Goal: Information Seeking & Learning: Learn about a topic

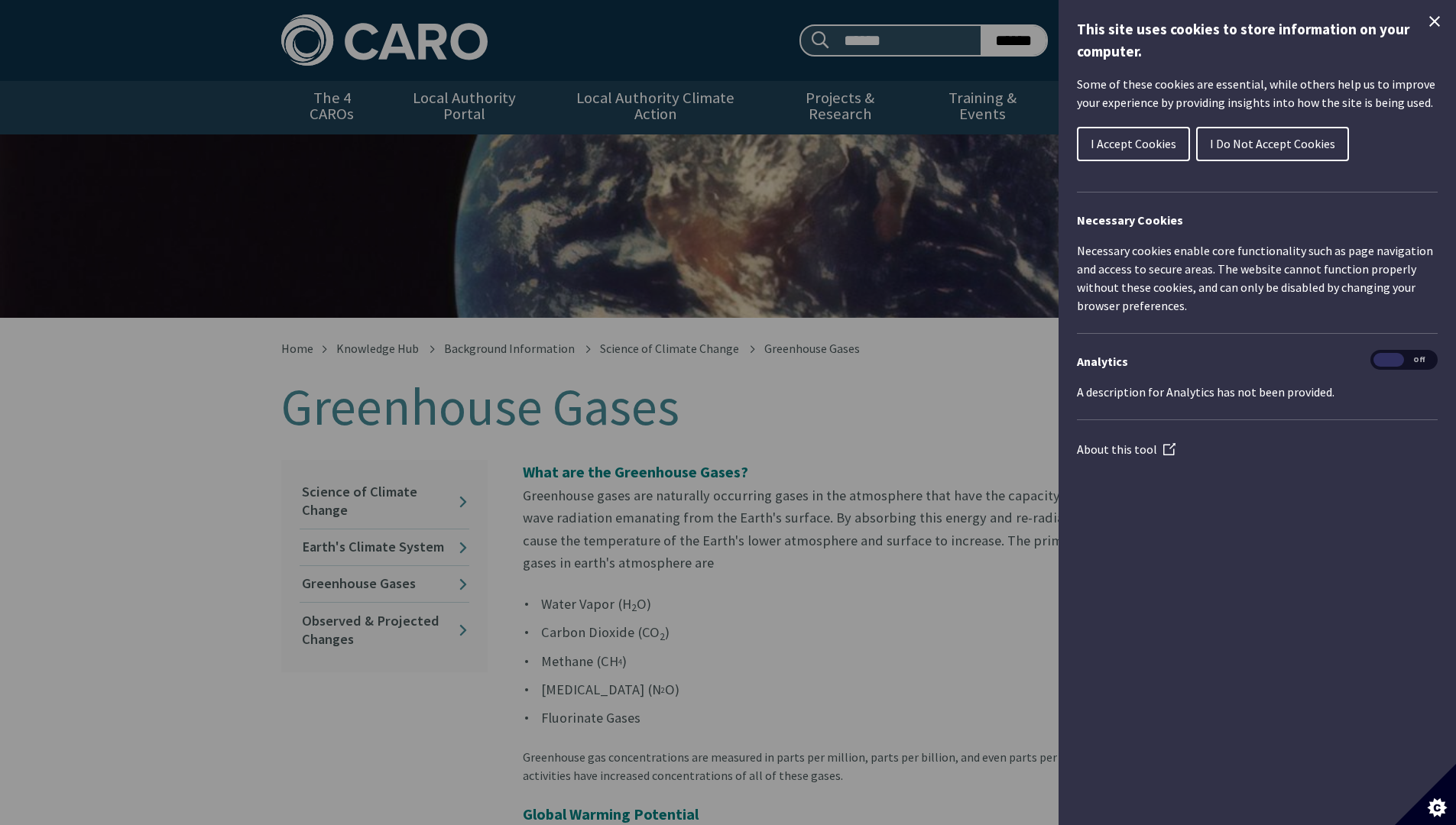
click at [1438, 21] on icon "Close Cookie Control" at bounding box center [1434, 21] width 18 height 18
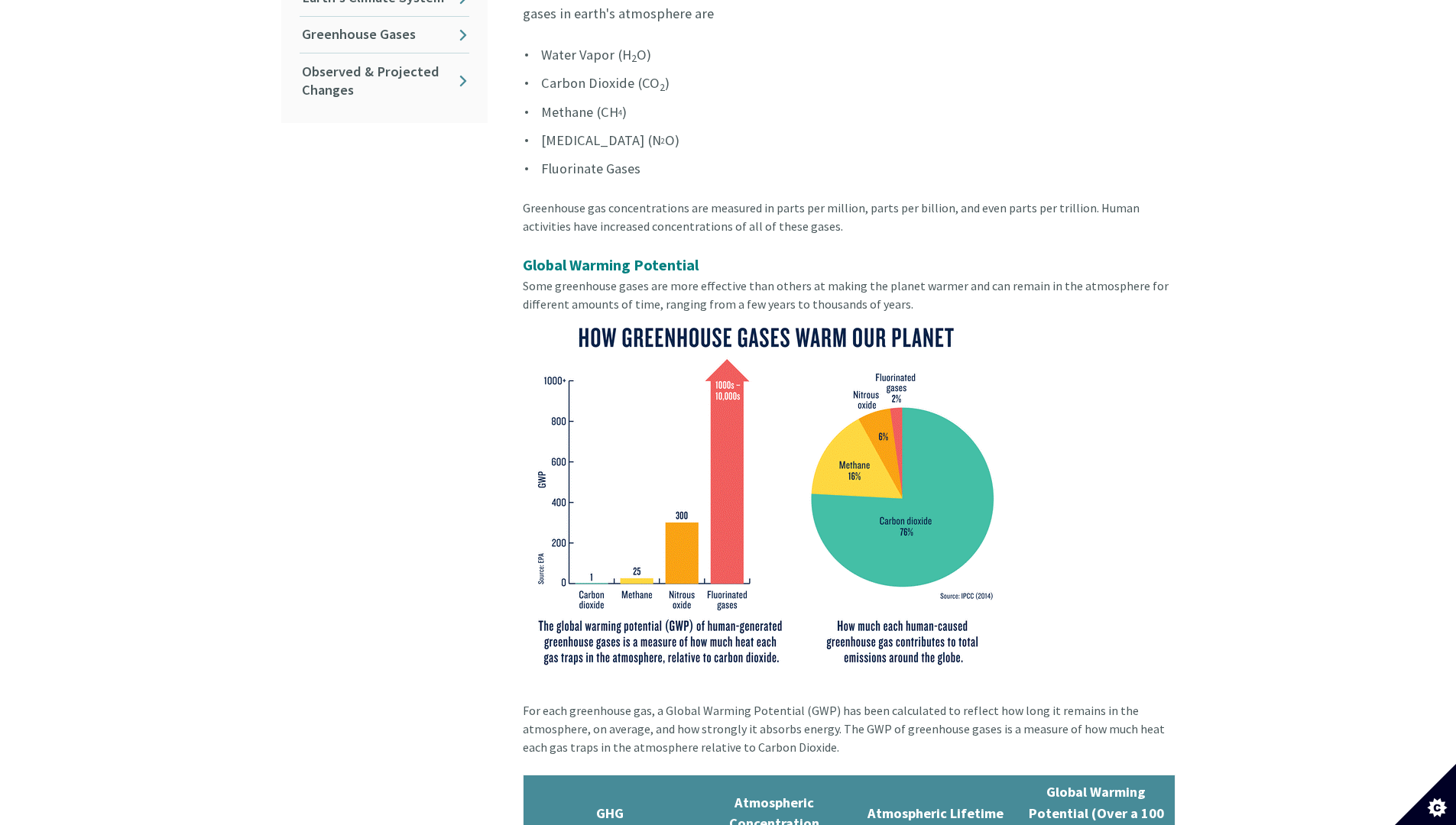
scroll to position [559, 0]
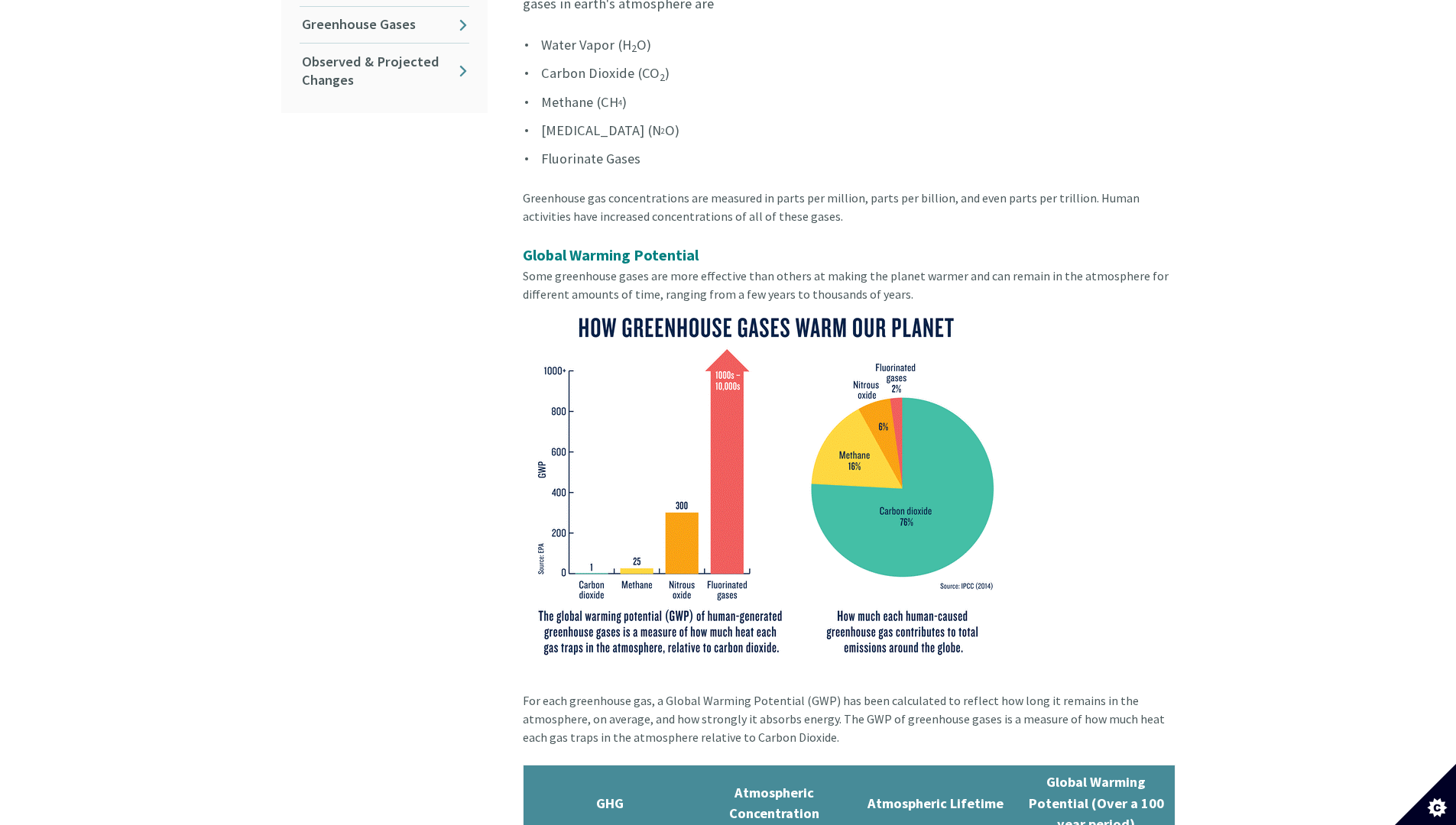
click at [832, 573] on img at bounding box center [764, 485] width 484 height 364
click at [739, 518] on img at bounding box center [764, 485] width 484 height 364
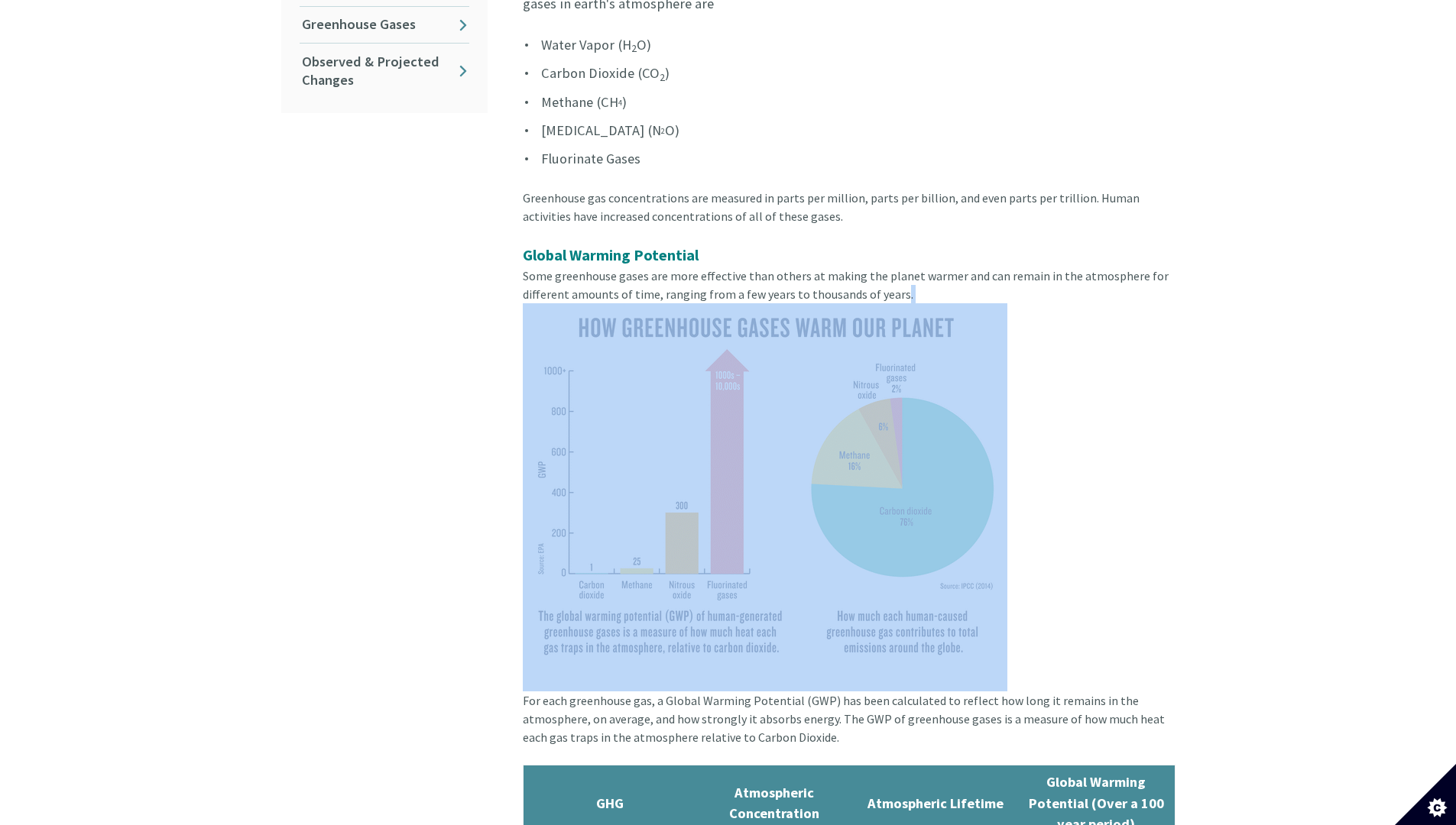
click at [739, 518] on img at bounding box center [764, 485] width 484 height 364
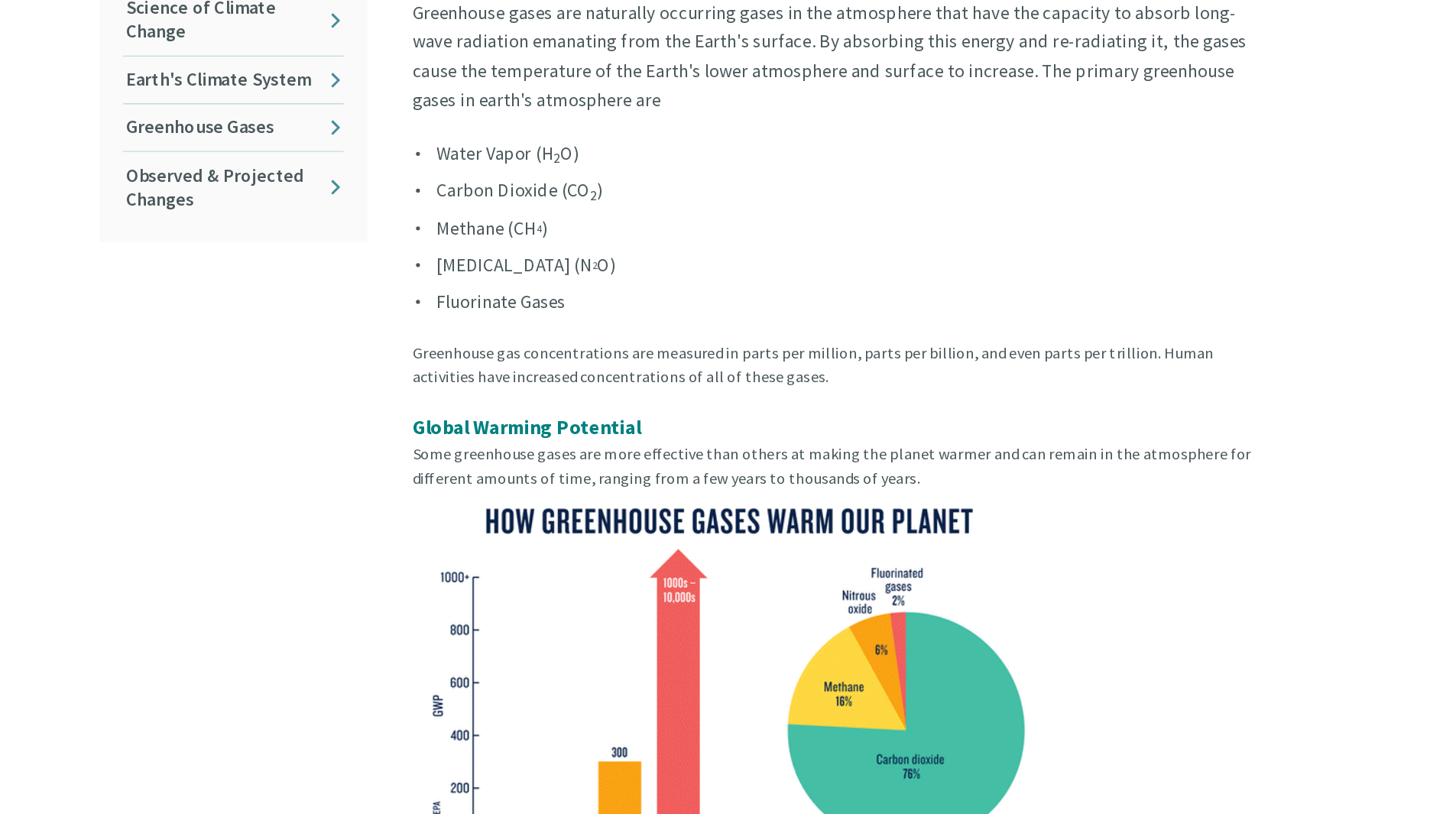
scroll to position [383, 0]
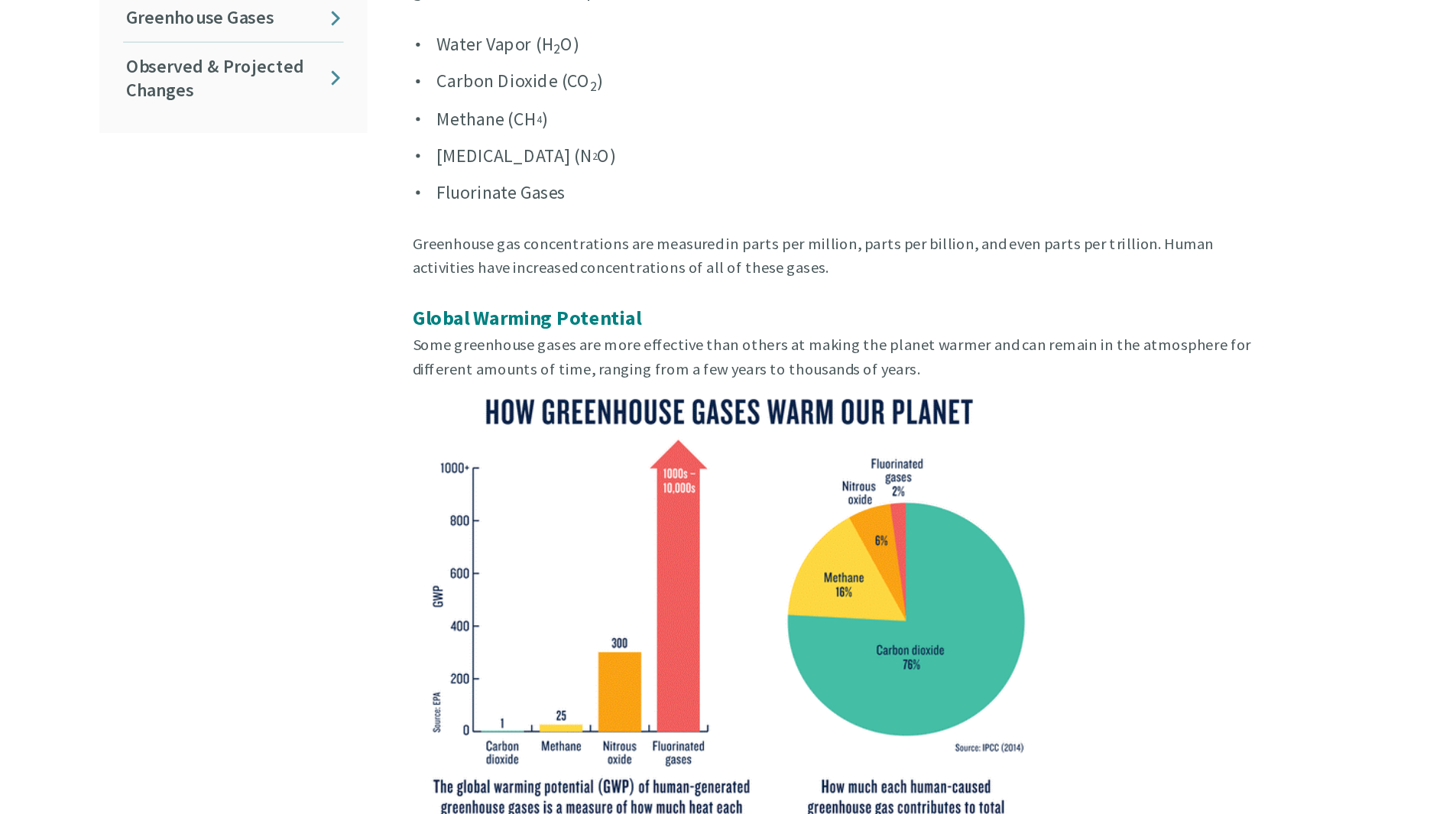
click at [523, 296] on li "[MEDICAL_DATA] (N 2 O)" at bounding box center [849, 307] width 653 height 22
click at [692, 480] on img at bounding box center [764, 661] width 484 height 364
click at [639, 480] on img at bounding box center [764, 661] width 484 height 364
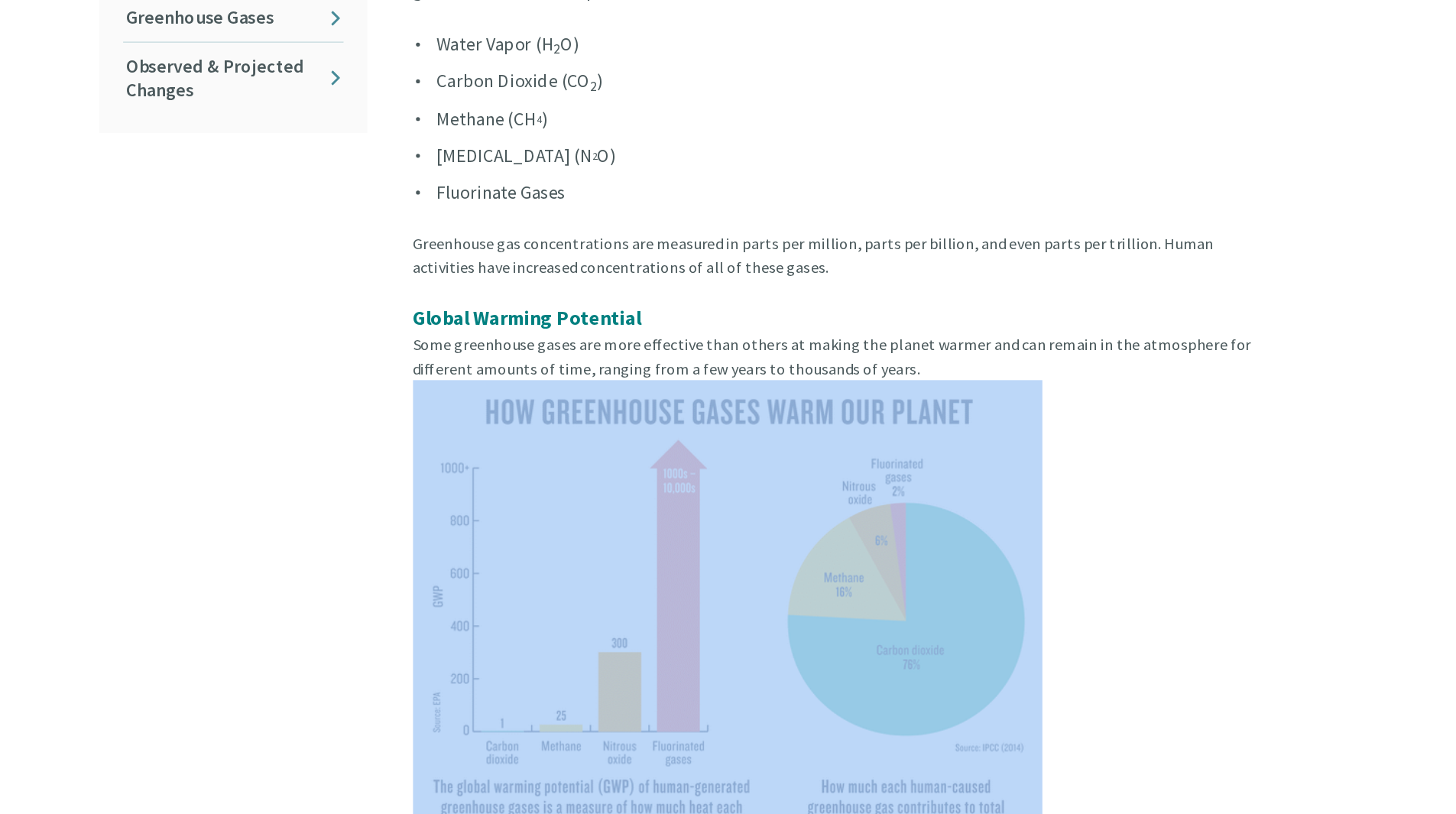
click at [639, 480] on img at bounding box center [764, 661] width 484 height 364
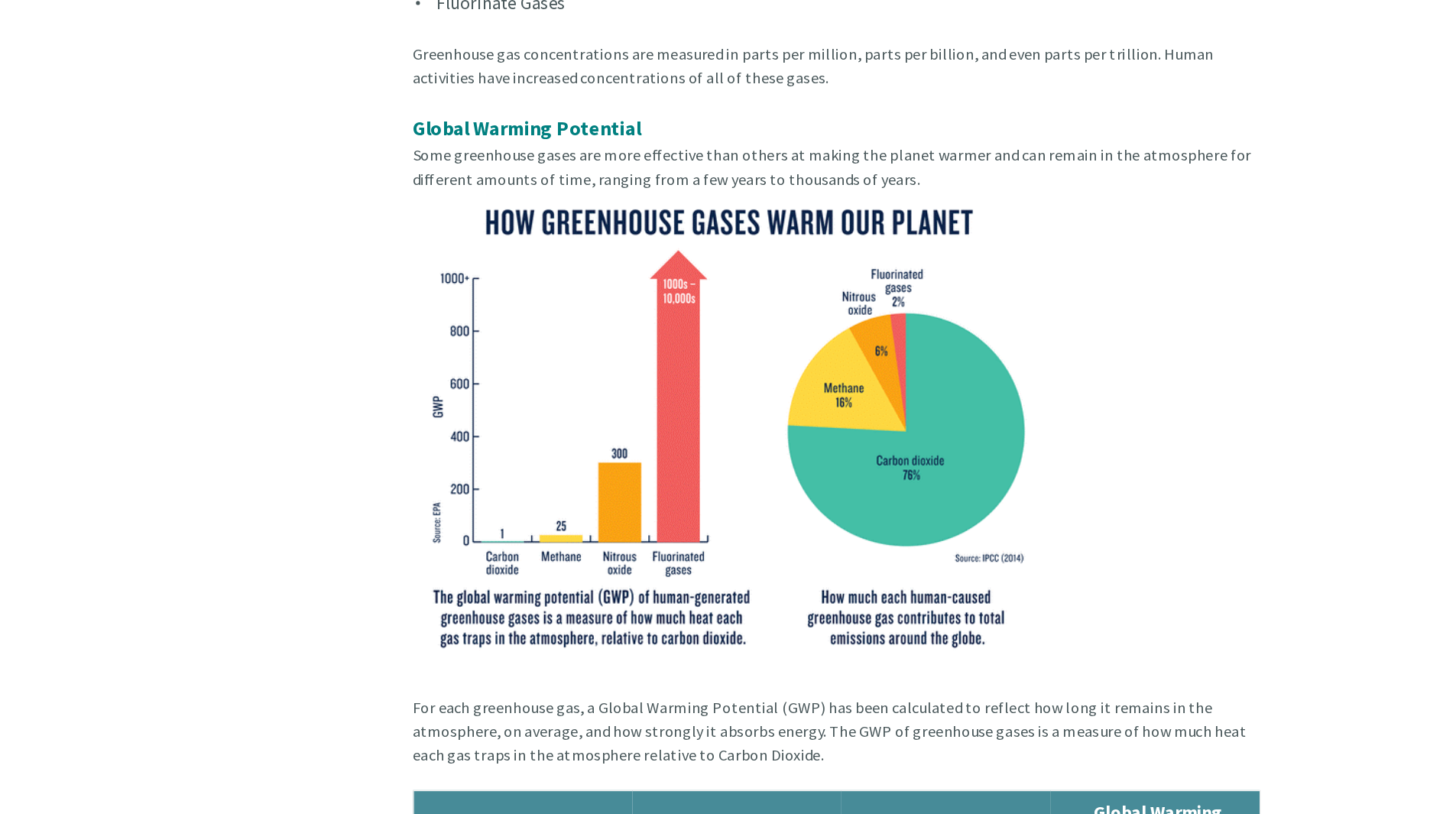
scroll to position [613, 0]
